Goal: Transaction & Acquisition: Purchase product/service

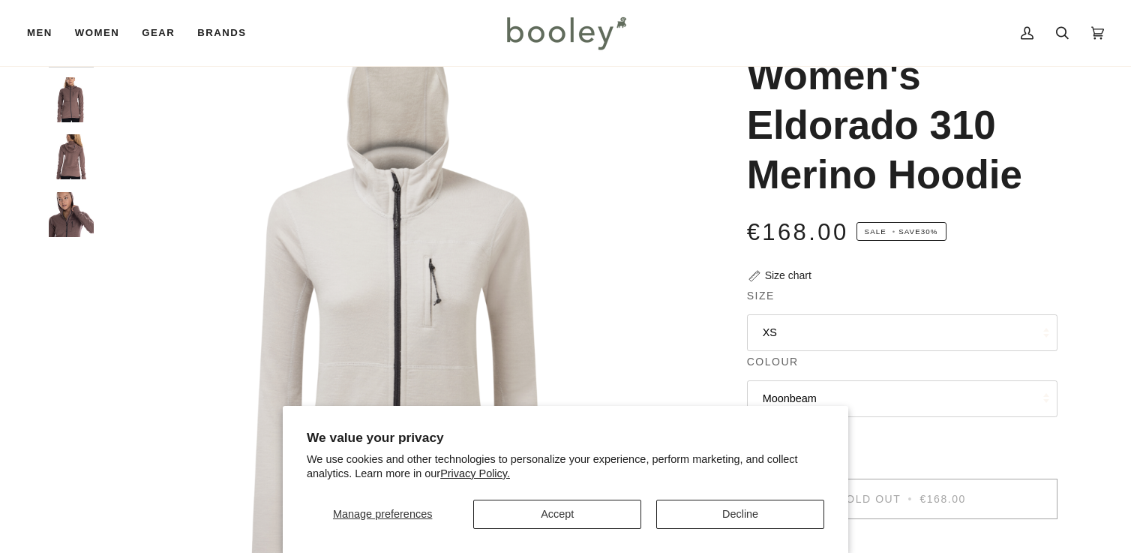
scroll to position [86, 0]
click at [723, 512] on button "Decline" at bounding box center [741, 514] width 168 height 29
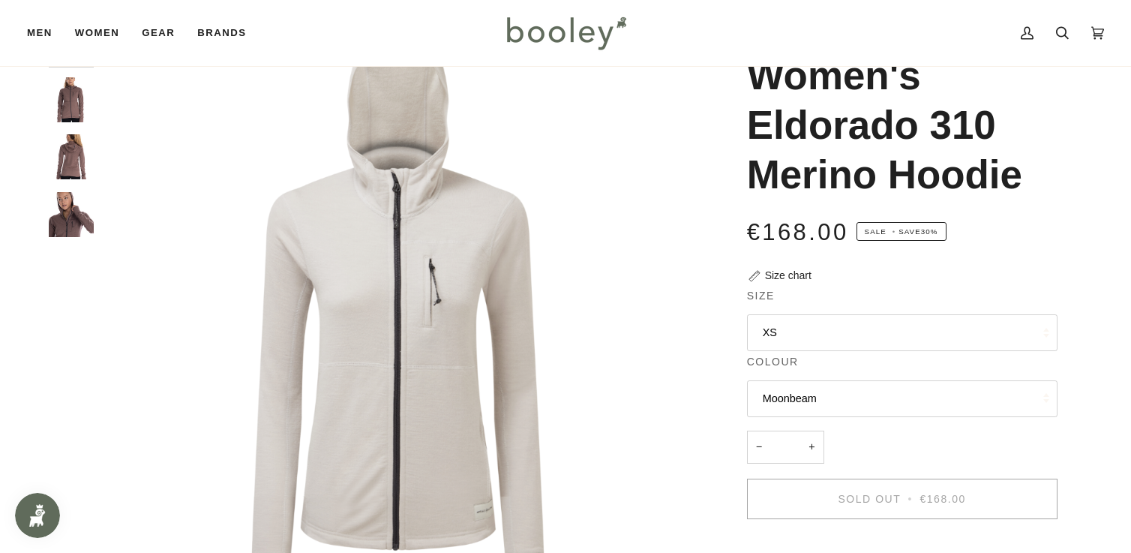
click at [78, 228] on img "Artilect Women's Eldorado 310 Merino Hoodie - Booley Galway" at bounding box center [71, 214] width 45 height 45
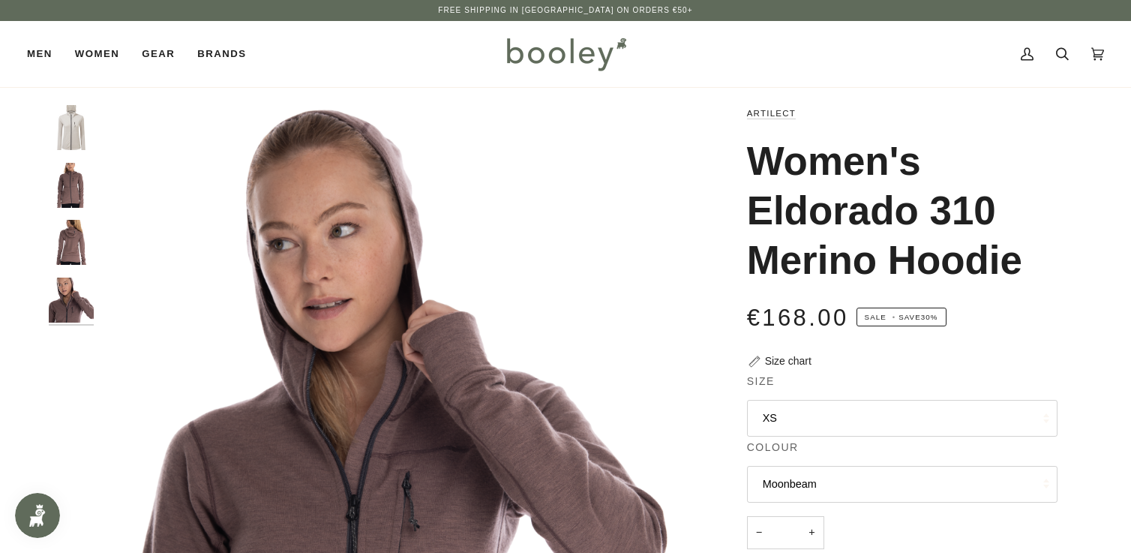
click at [79, 236] on img "Artilect Women's Eldorado 310 Merino Hoodie - Booley Galway" at bounding box center [71, 242] width 45 height 45
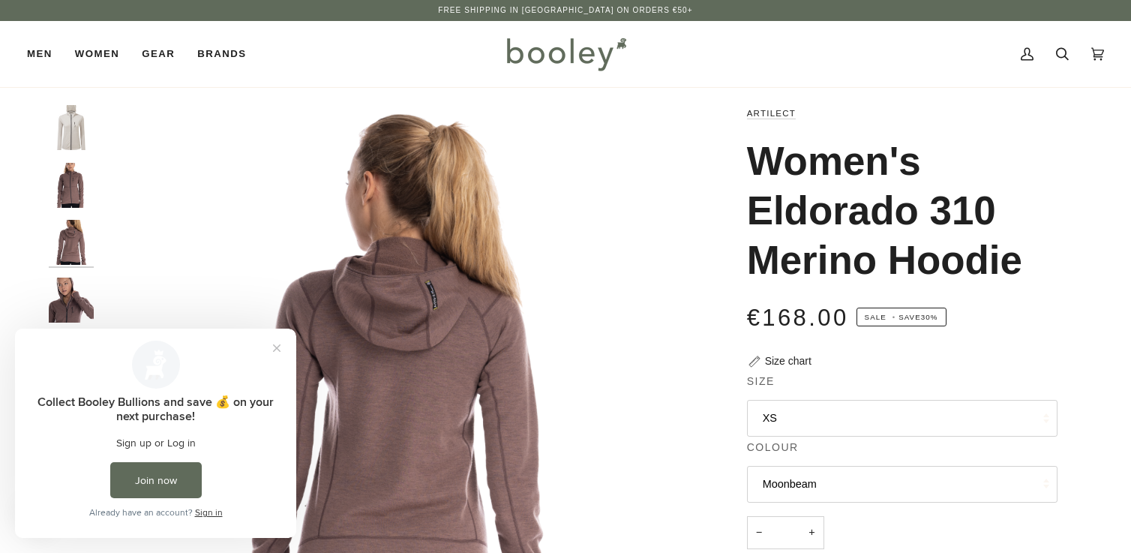
click at [73, 185] on img "Artilect Women's Eldorado 310 Merino Hoodie - Booley Galway" at bounding box center [71, 185] width 45 height 45
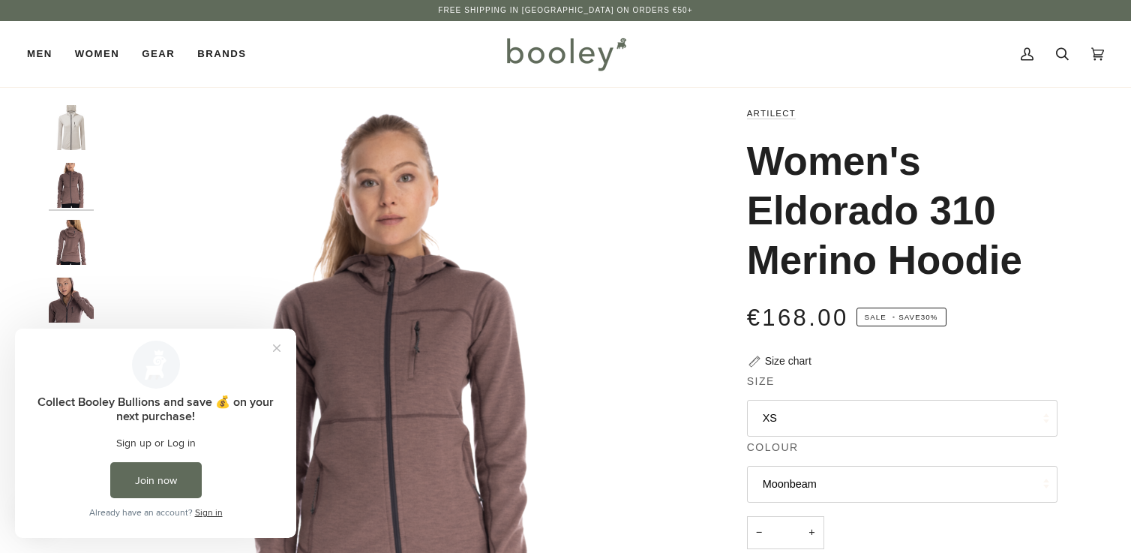
click at [60, 231] on img "Artilect Women's Eldorado 310 Merino Hoodie - Booley Galway" at bounding box center [71, 242] width 45 height 45
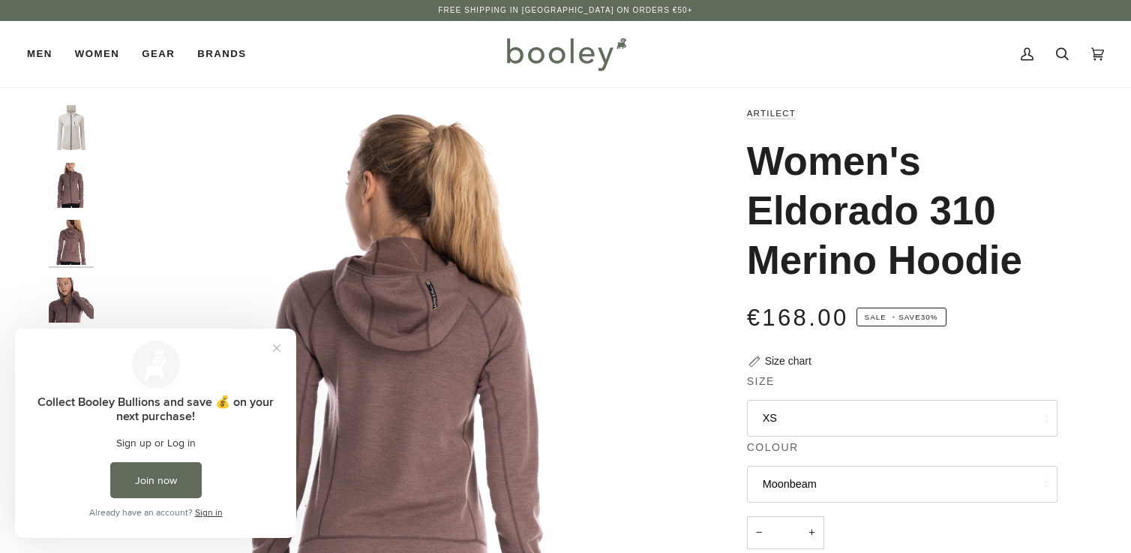
scroll to position [86, 0]
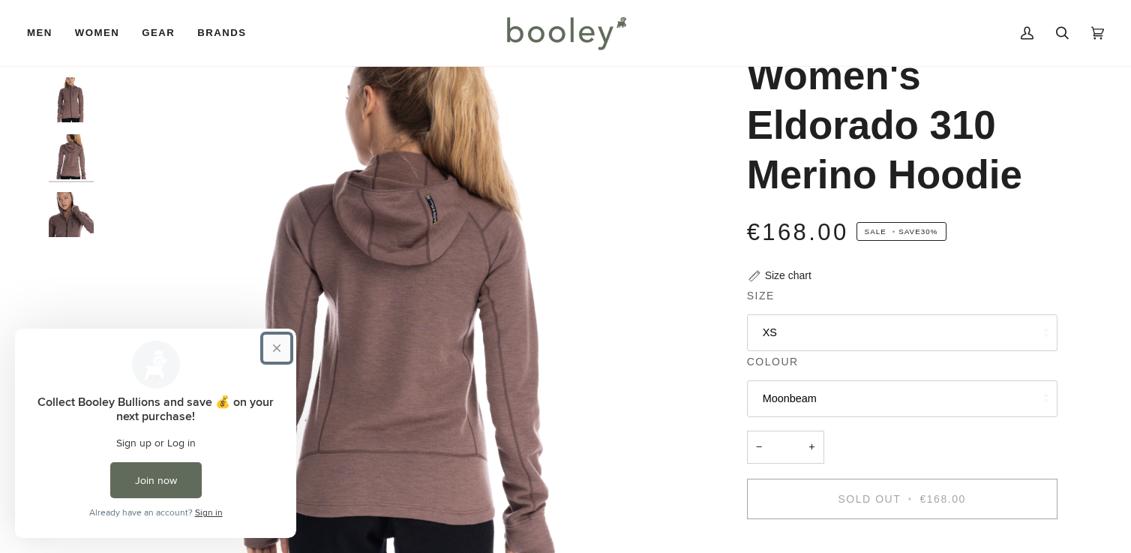
click at [277, 345] on button "Close prompt" at bounding box center [276, 348] width 27 height 27
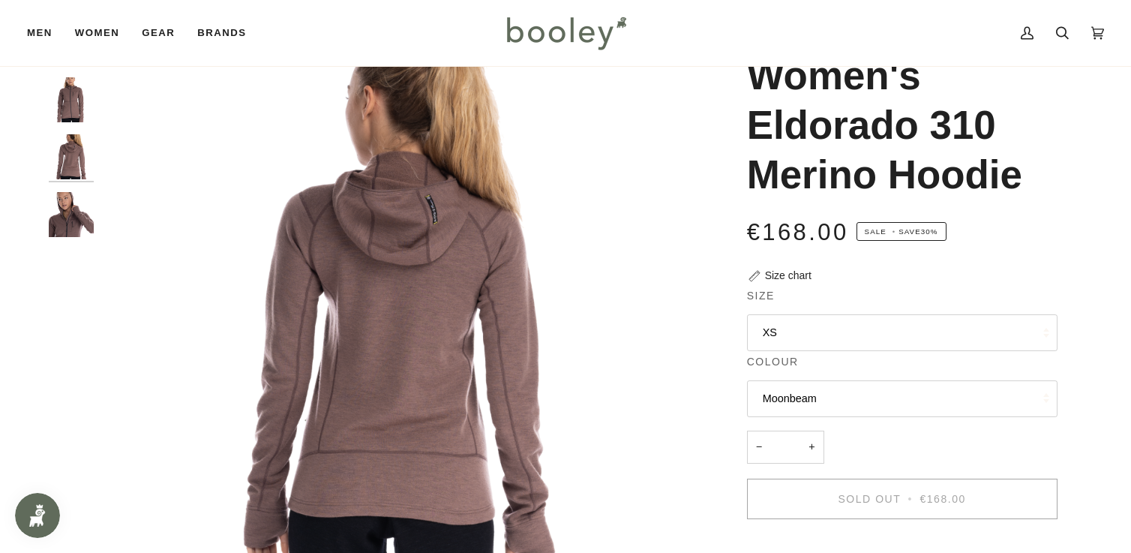
click at [71, 222] on img "Artilect Women's Eldorado 310 Merino Hoodie - Booley Galway" at bounding box center [71, 214] width 45 height 45
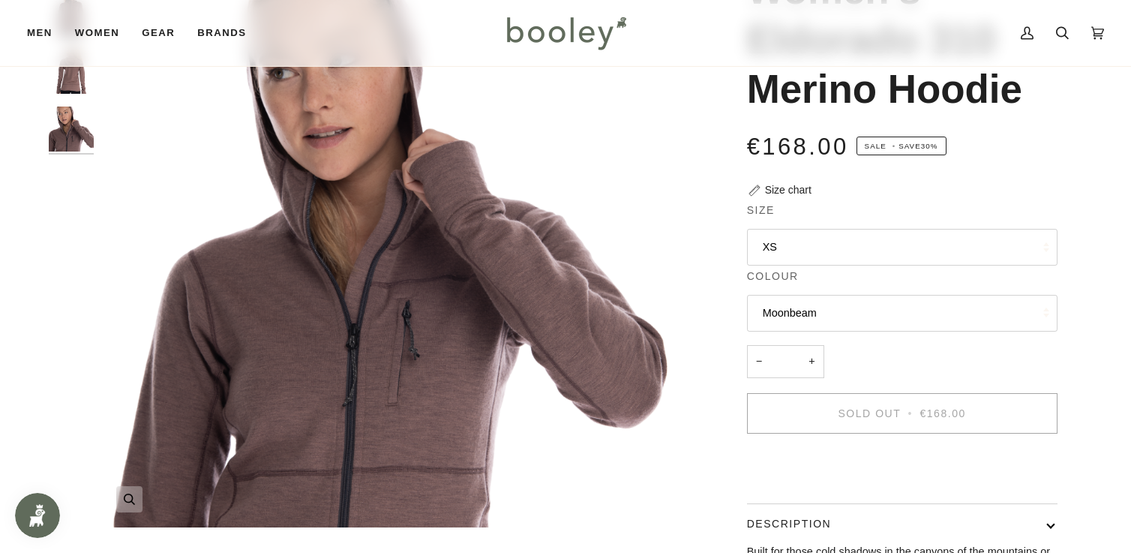
scroll to position [0, 0]
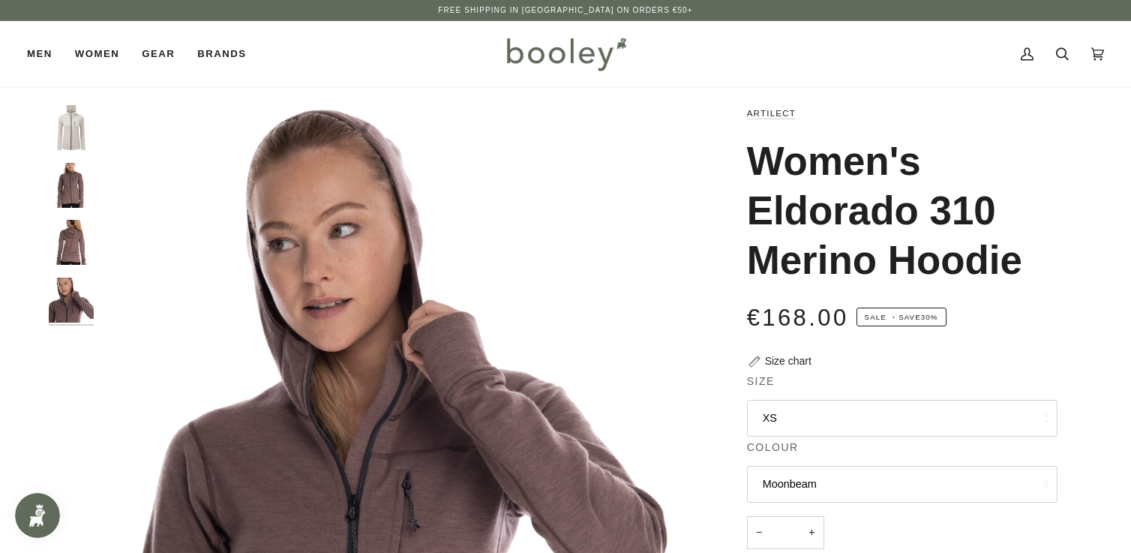
click at [65, 241] on img "Artilect Women's Eldorado 310 Merino Hoodie - Booley Galway" at bounding box center [71, 242] width 45 height 45
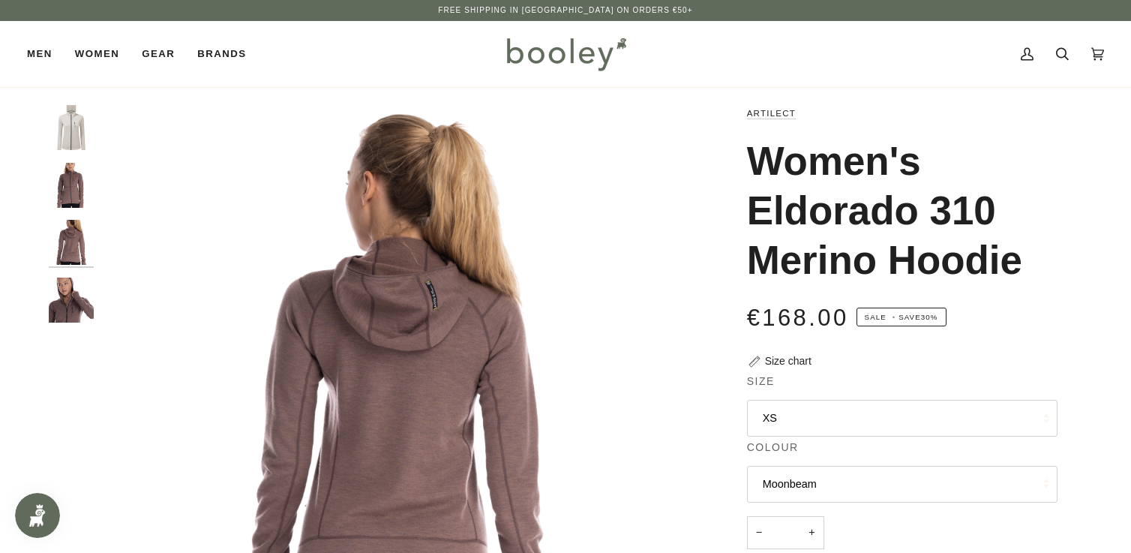
click at [66, 191] on img "Artilect Women's Eldorado 310 Merino Hoodie - Booley Galway" at bounding box center [71, 185] width 45 height 45
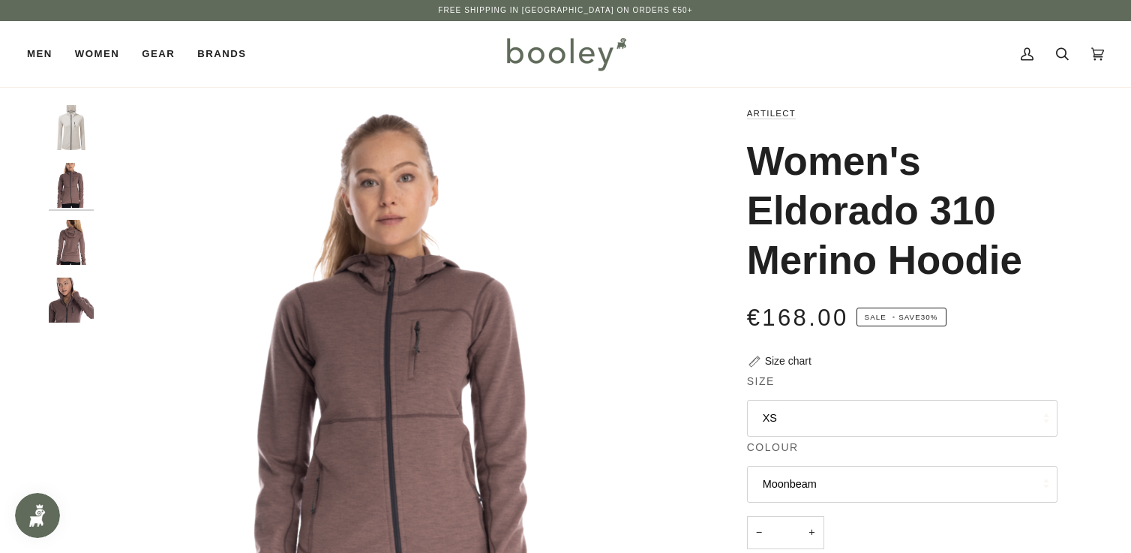
click at [794, 366] on div "Size chart" at bounding box center [788, 361] width 47 height 16
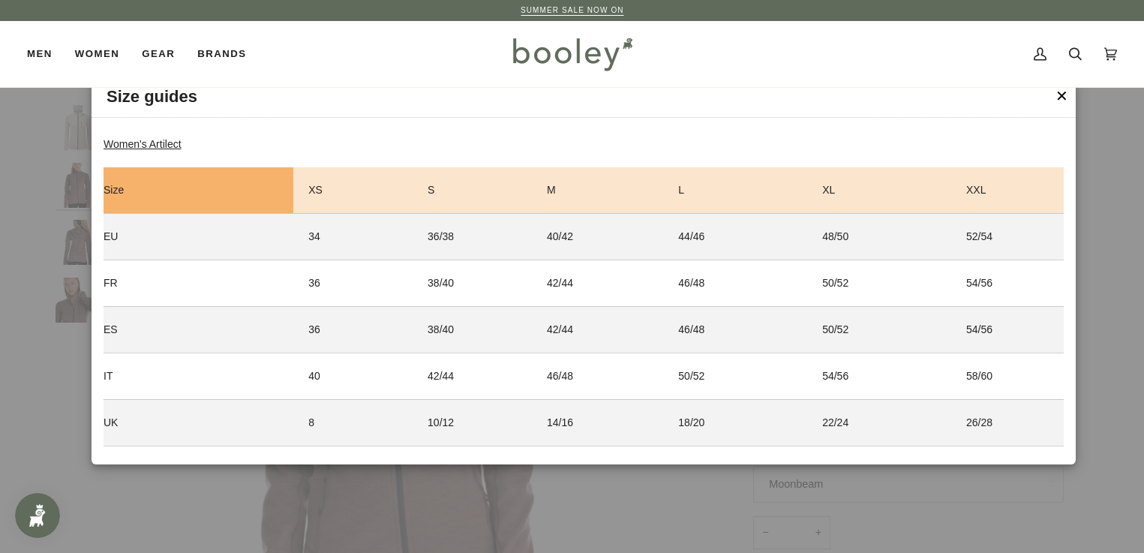
click at [179, 149] on strong "Women's Artilect" at bounding box center [143, 144] width 78 height 12
click at [1058, 101] on button "✕" at bounding box center [1062, 96] width 13 height 23
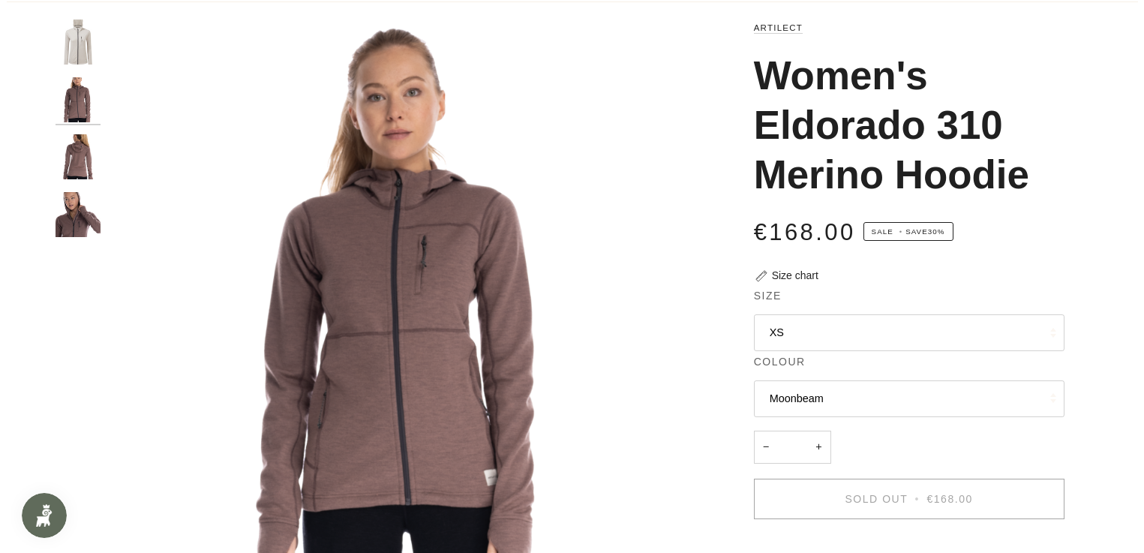
scroll to position [171, 0]
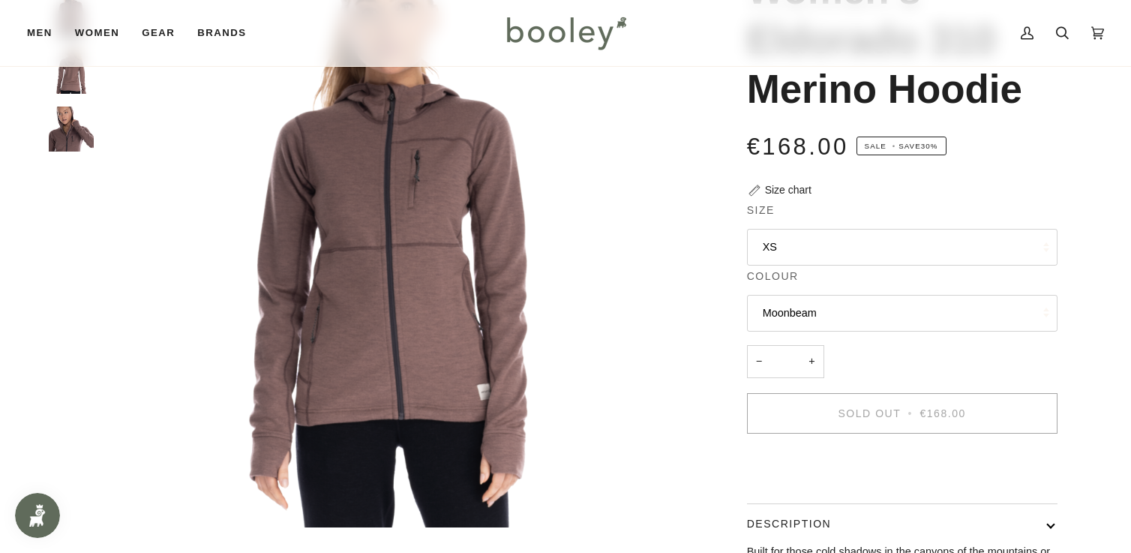
click at [794, 186] on div "Size chart" at bounding box center [788, 190] width 47 height 16
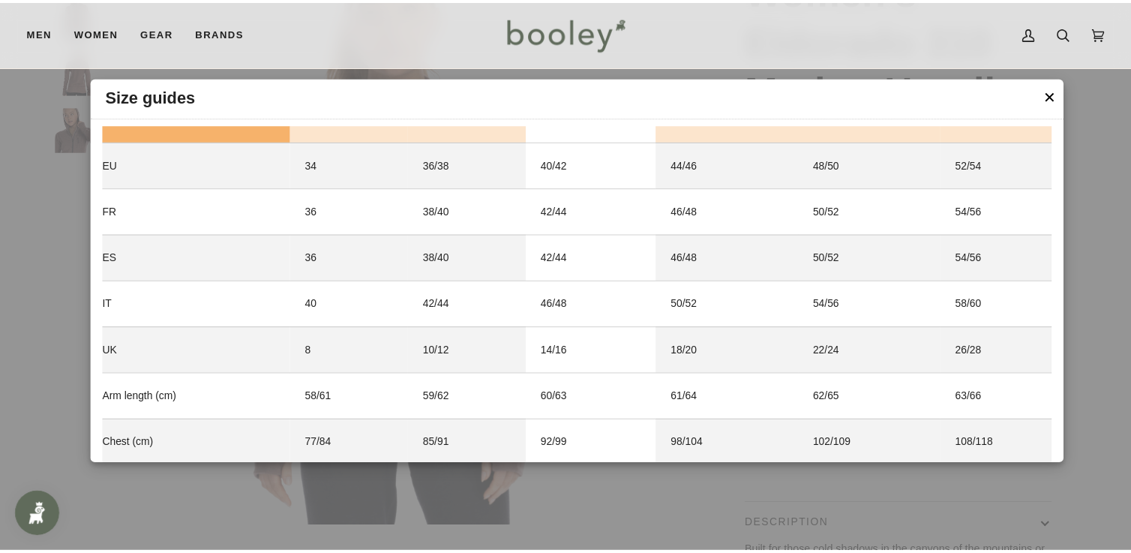
scroll to position [0, 0]
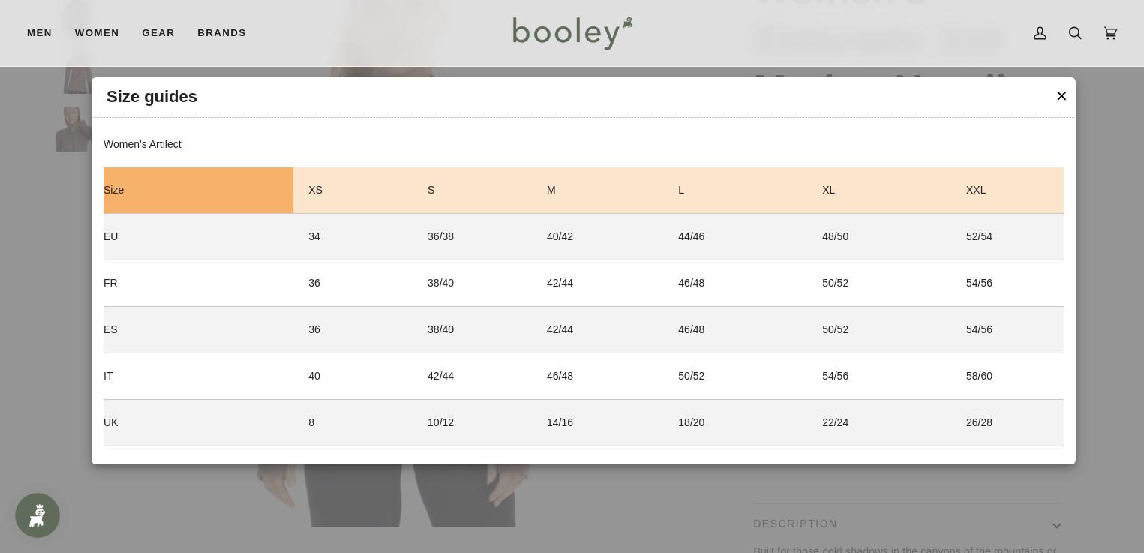
click at [1065, 106] on button "✕" at bounding box center [1062, 96] width 13 height 23
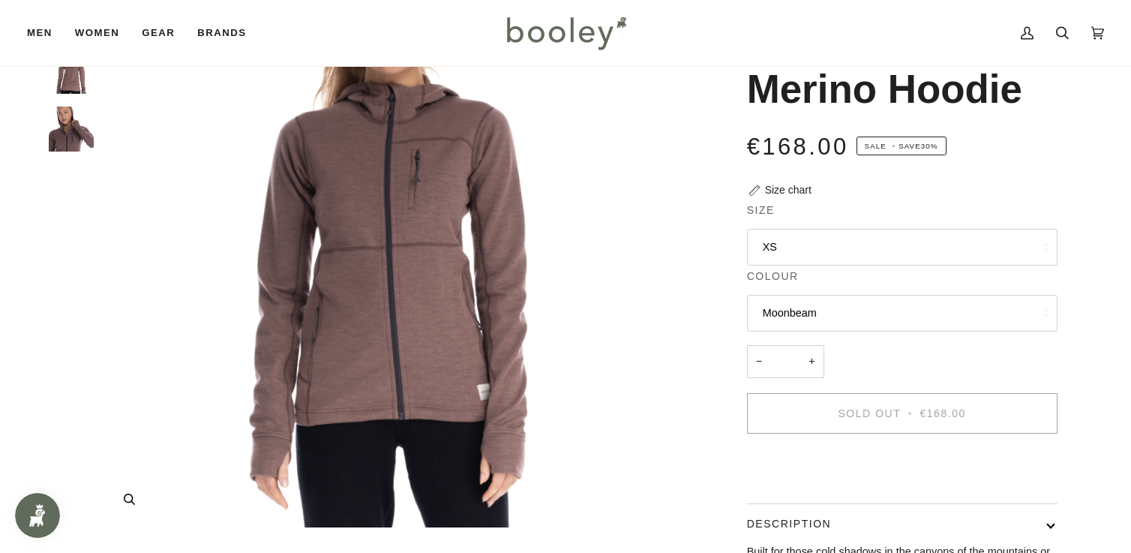
scroll to position [86, 0]
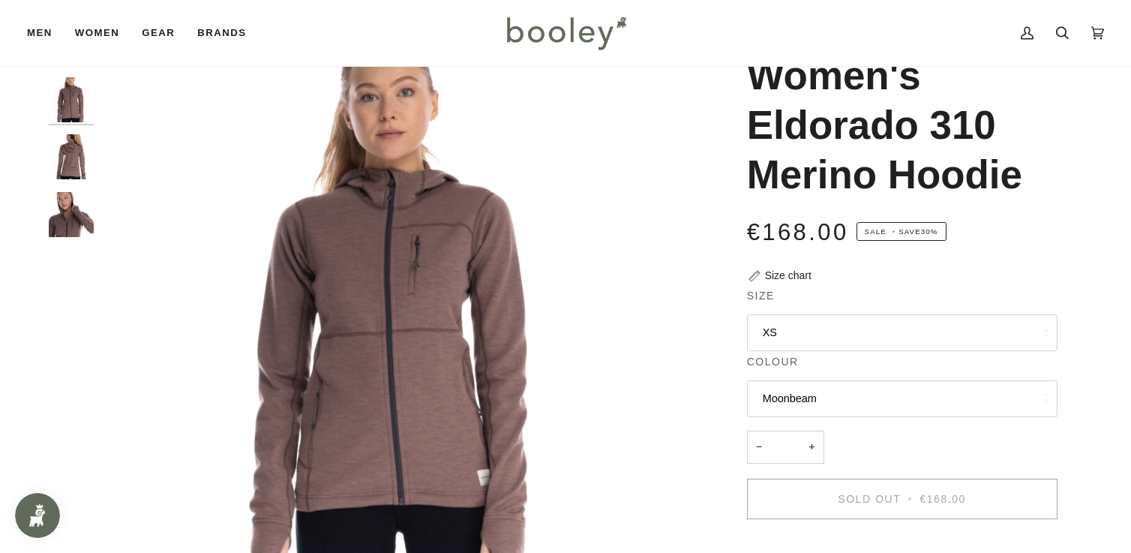
click at [59, 218] on img "Artilect Women's Eldorado 310 Merino Hoodie - Booley Galway" at bounding box center [71, 214] width 45 height 45
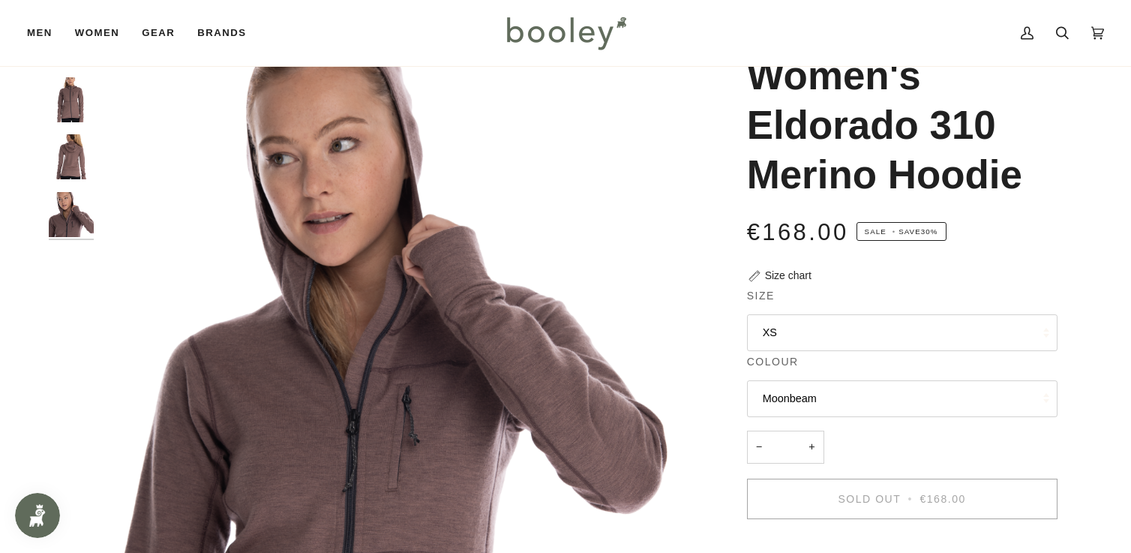
click at [77, 97] on img "Artilect Women's Eldorado 310 Merino Hoodie - Booley Galway" at bounding box center [71, 99] width 45 height 45
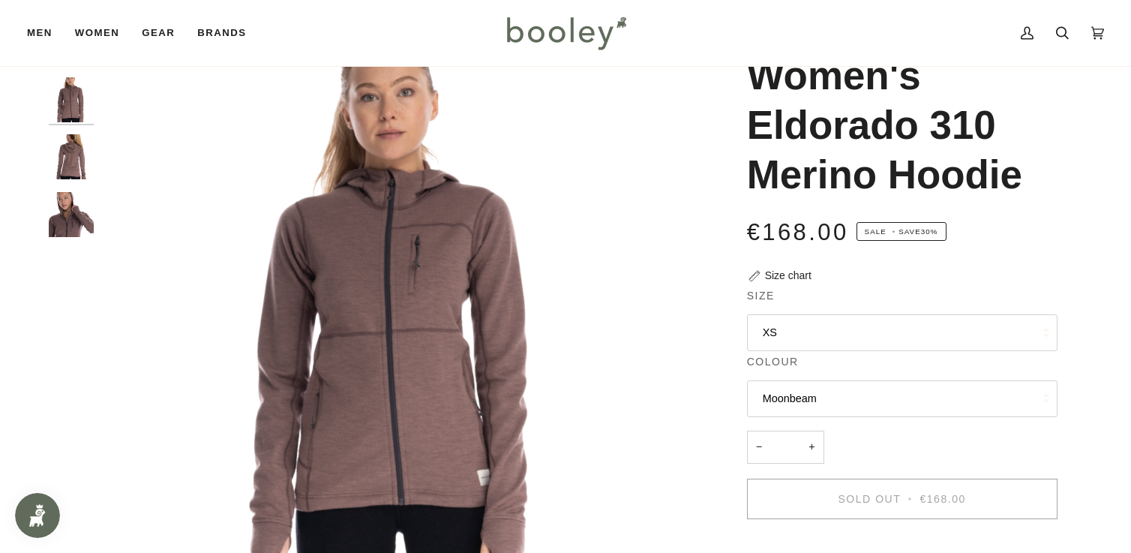
click at [382, 184] on img "Artilect Women's Eldorado 310 Merino Hoodie - Booley Galway" at bounding box center [397, 316] width 593 height 593
click at [67, 224] on img "Artilect Women's Eldorado 310 Merino Hoodie - Booley Galway" at bounding box center [71, 214] width 45 height 45
